Goal: Task Accomplishment & Management: Manage account settings

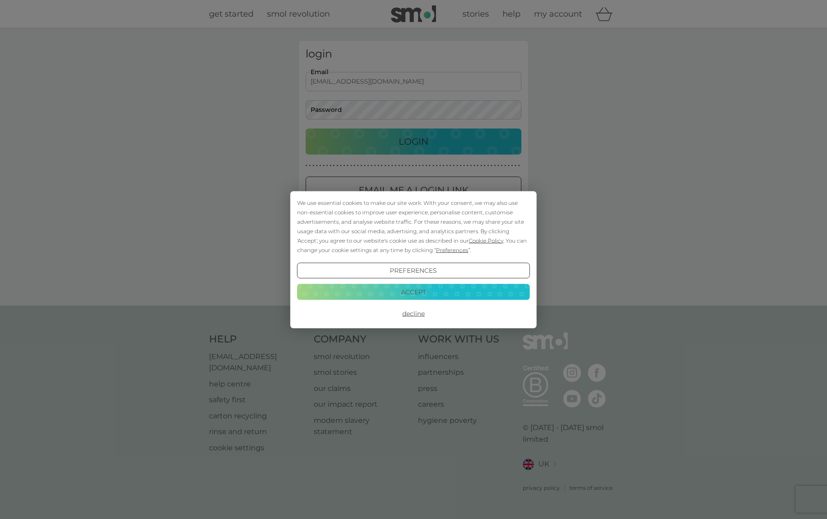
type input "[EMAIL_ADDRESS][DOMAIN_NAME]"
click at [413, 268] on button "Preferences" at bounding box center [413, 271] width 233 height 16
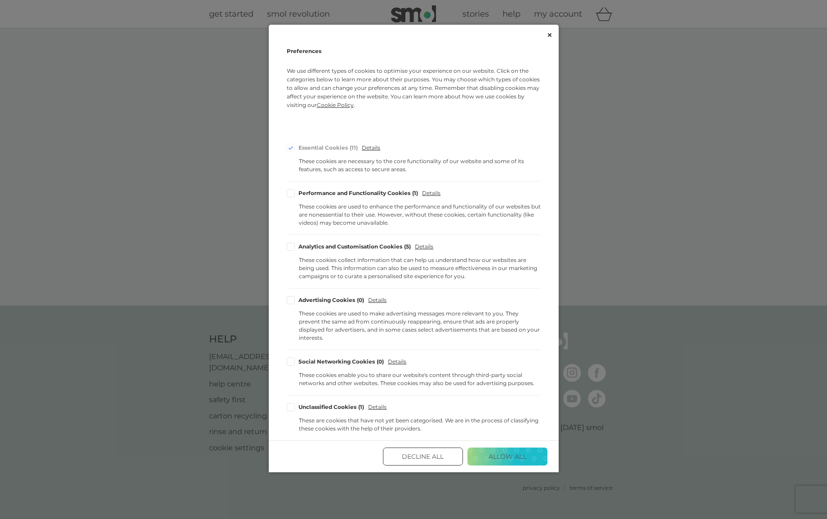
click at [428, 448] on button "Decline All" at bounding box center [423, 457] width 80 height 18
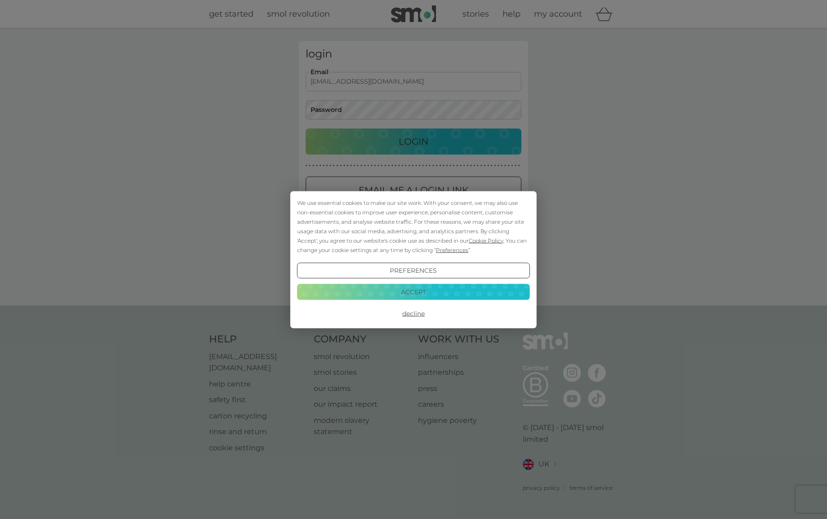
type input "[EMAIL_ADDRESS][DOMAIN_NAME]"
click at [416, 314] on button "Decline" at bounding box center [413, 314] width 233 height 16
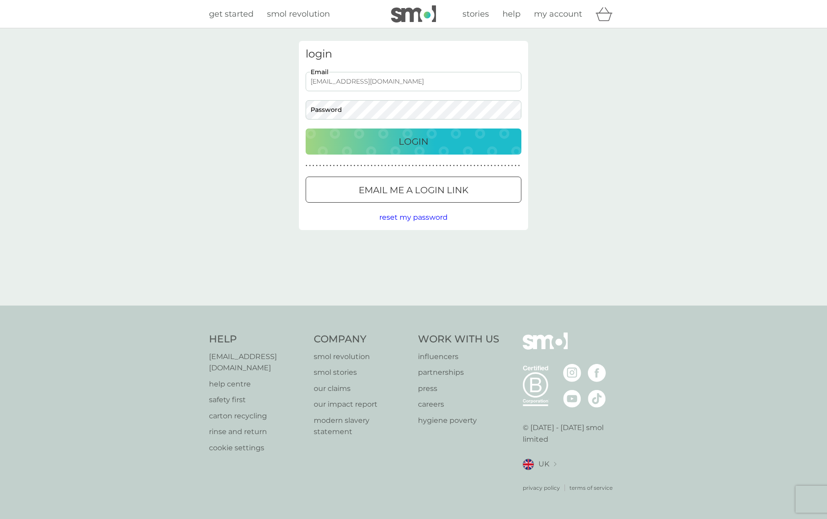
type input "[EMAIL_ADDRESS][DOMAIN_NAME]"
click at [418, 137] on p "Login" at bounding box center [414, 141] width 30 height 14
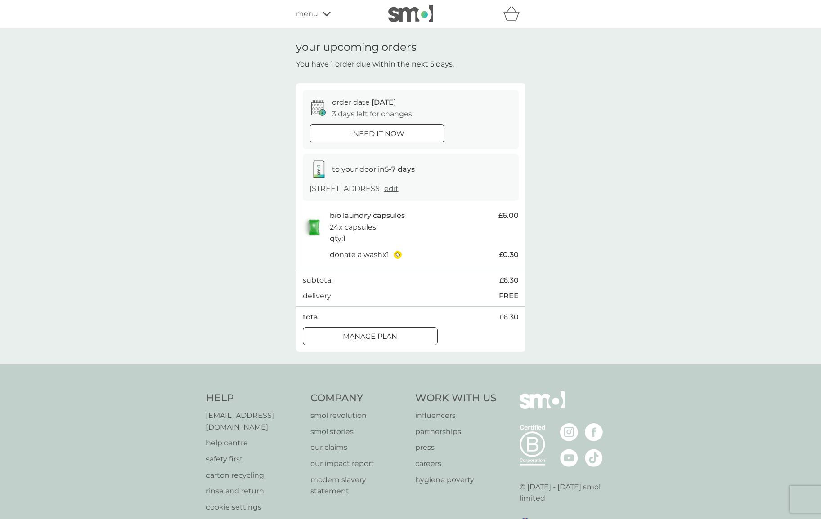
click at [374, 333] on div at bounding box center [370, 336] width 32 height 9
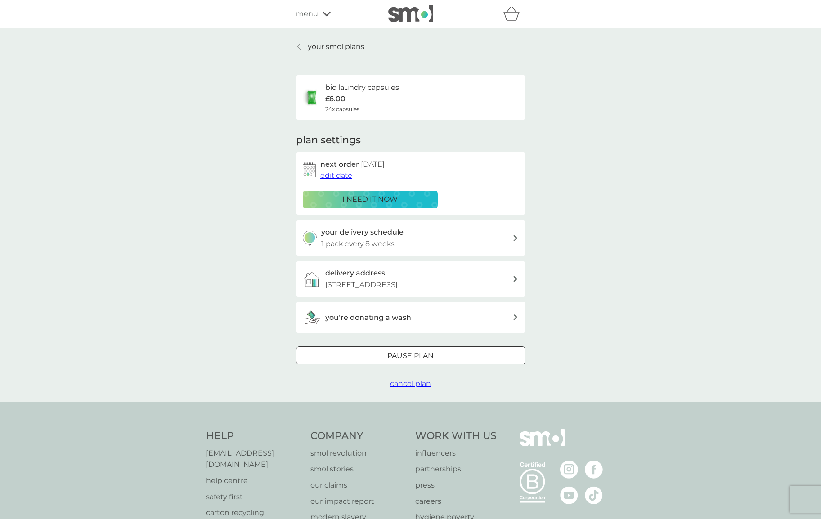
click at [400, 352] on div at bounding box center [410, 356] width 32 height 9
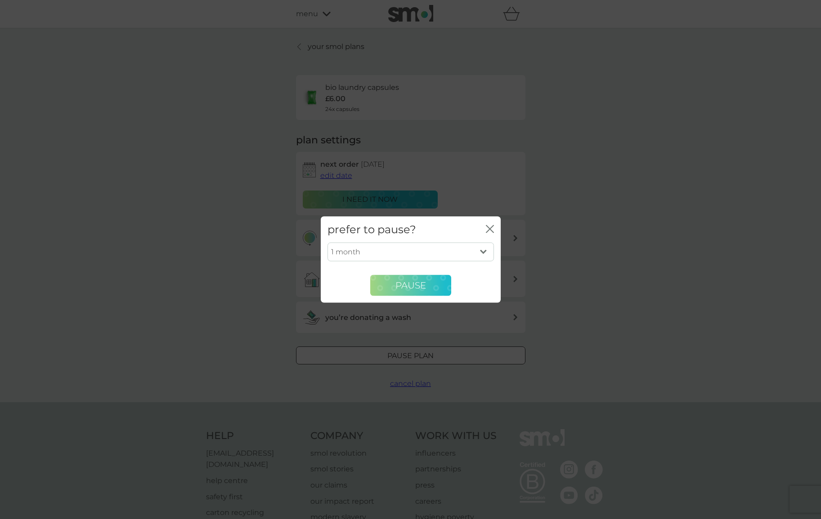
click at [414, 282] on span "Pause" at bounding box center [410, 285] width 31 height 11
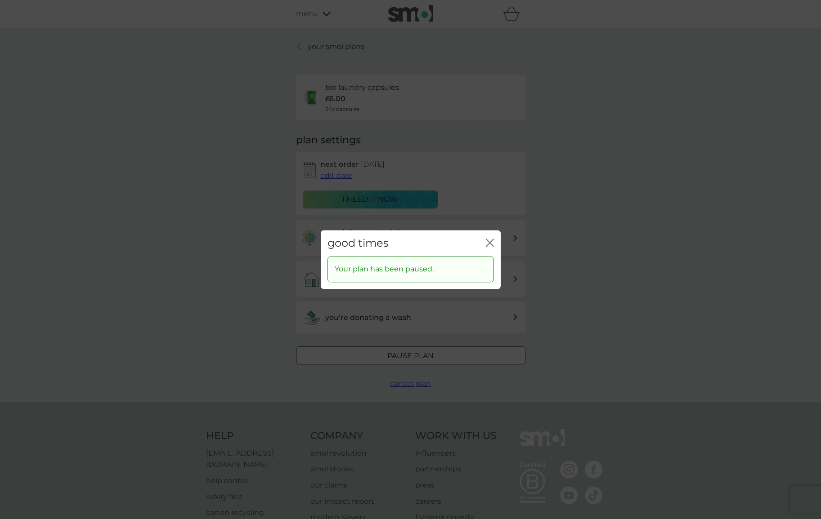
click at [488, 241] on icon "close" at bounding box center [488, 242] width 4 height 7
